Goal: Check status: Check status

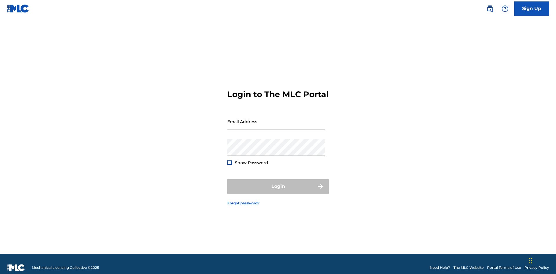
scroll to position [8, 0]
click at [276, 119] on input "Email Address" at bounding box center [276, 121] width 98 height 17
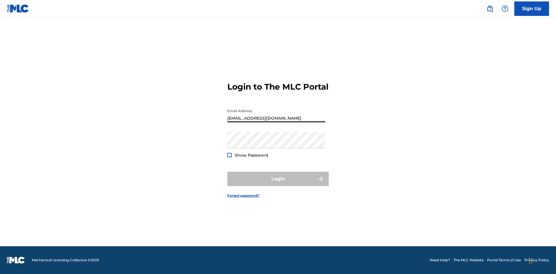
type input "Duke.McTesterson@gmail.com"
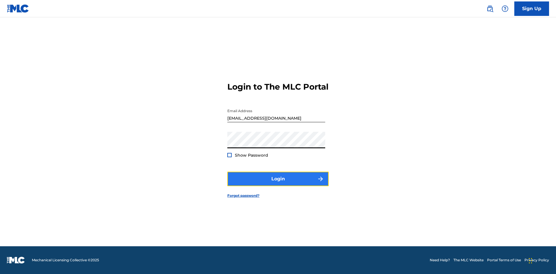
click at [278, 184] on button "Login" at bounding box center [277, 179] width 101 height 14
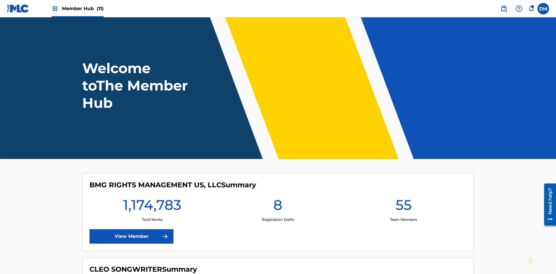
click at [83, 8] on span "Member Hub (11)" at bounding box center [83, 8] width 42 height 7
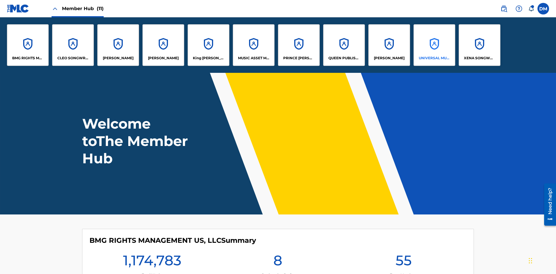
click at [434, 58] on p "UNIVERSAL MUSIC PUB GROUP" at bounding box center [435, 58] width 32 height 5
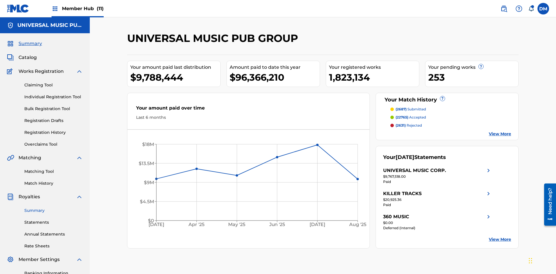
click at [54, 208] on link "Summary" at bounding box center [53, 211] width 58 height 6
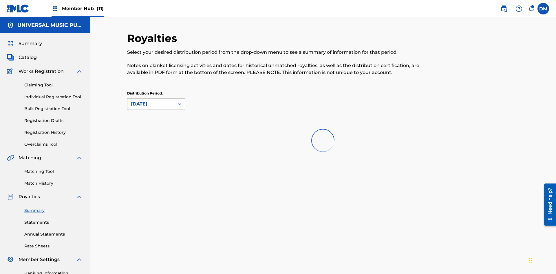
click at [151, 101] on div "August 2025" at bounding box center [151, 104] width 40 height 7
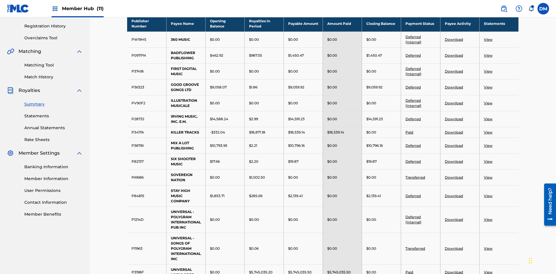
click at [413, 53] on link "Deferred" at bounding box center [412, 55] width 15 height 4
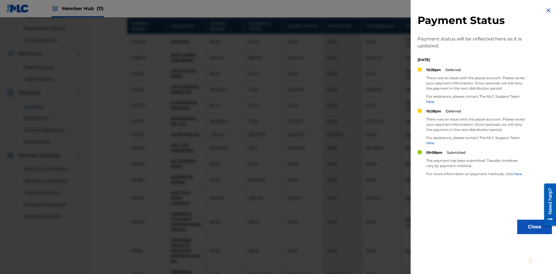
click at [548, 10] on img at bounding box center [548, 10] width 7 height 7
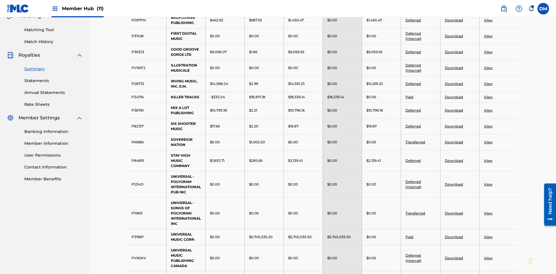
scroll to position [384, 0]
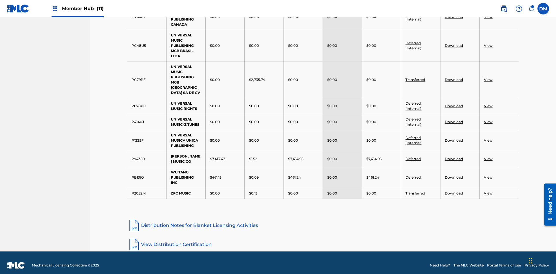
click at [415, 191] on link "Transferred" at bounding box center [415, 193] width 20 height 4
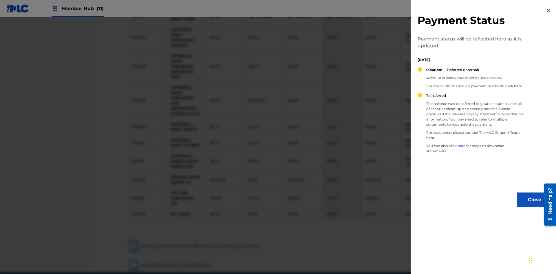
click at [548, 10] on img at bounding box center [548, 10] width 7 height 7
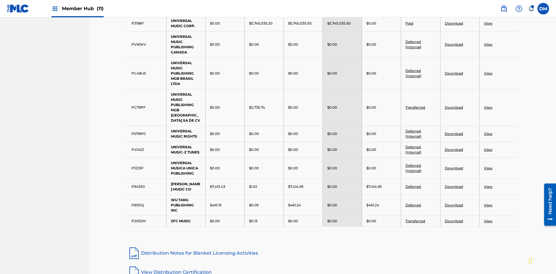
scroll to position [151, 0]
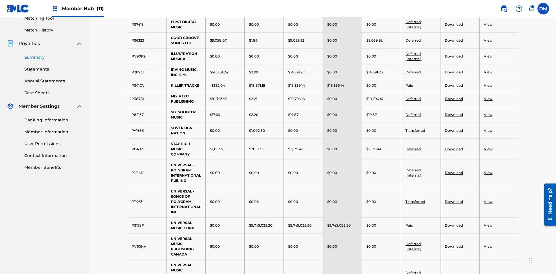
click at [453, 43] on link "Download" at bounding box center [454, 40] width 18 height 4
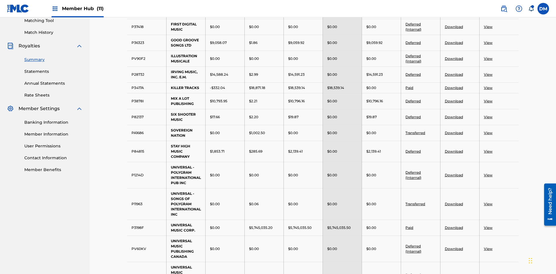
click at [453, 115] on link "Download" at bounding box center [454, 117] width 18 height 4
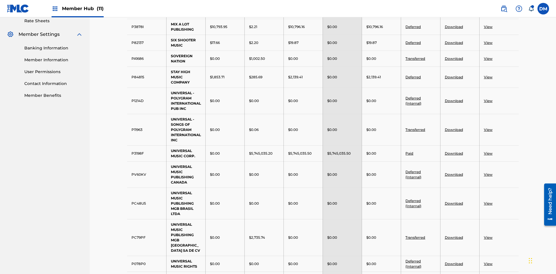
scroll to position [384, 0]
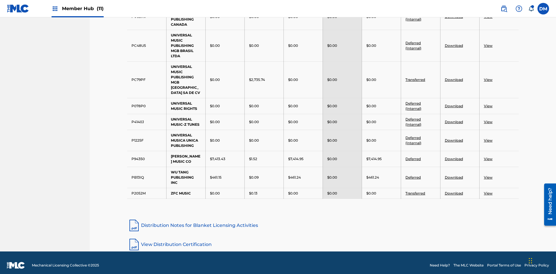
click at [488, 104] on link "View" at bounding box center [488, 106] width 9 height 4
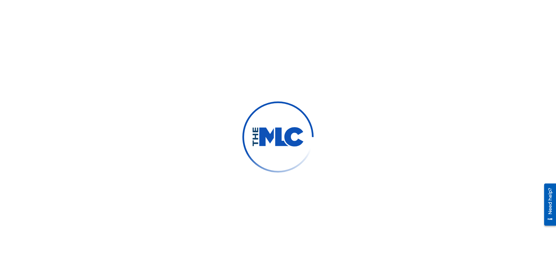
click at [54, 208] on link "Summary" at bounding box center [53, 211] width 58 height 6
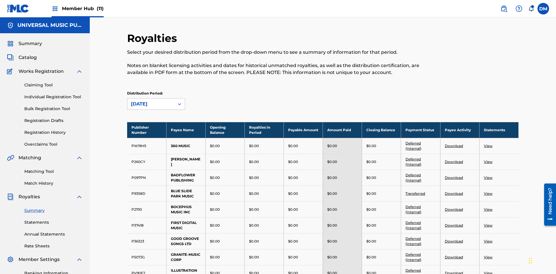
scroll to position [64, 0]
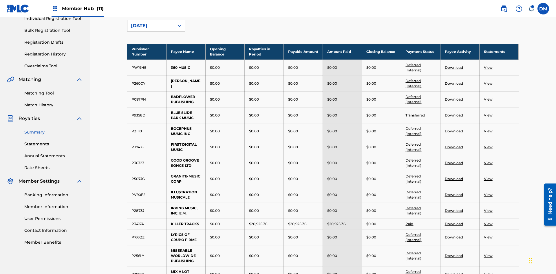
click at [151, 29] on div "August 2025" at bounding box center [151, 25] width 40 height 7
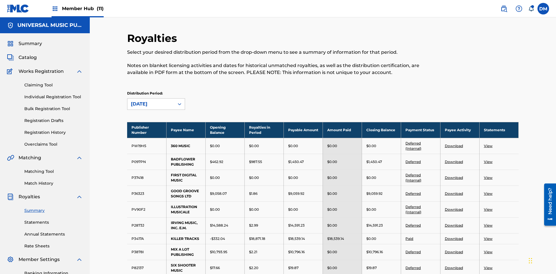
scroll to position [183, 0]
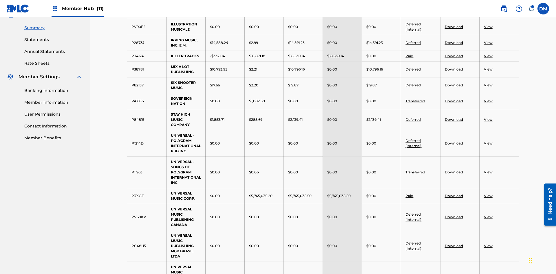
click at [488, 41] on link "View" at bounding box center [488, 43] width 9 height 4
